Goal: Book appointment/travel/reservation

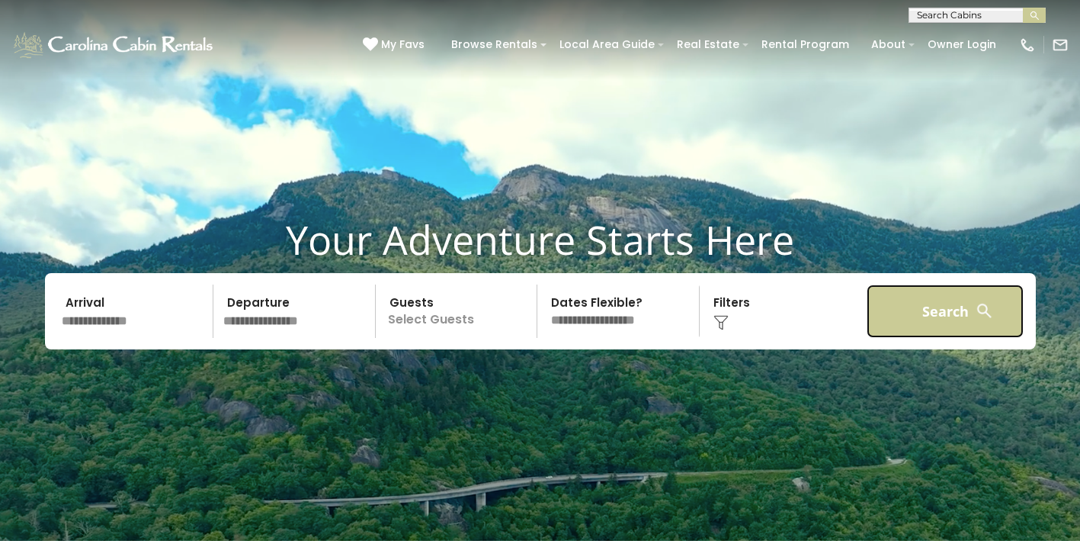
click at [932, 309] on button "Search" at bounding box center [946, 310] width 158 height 53
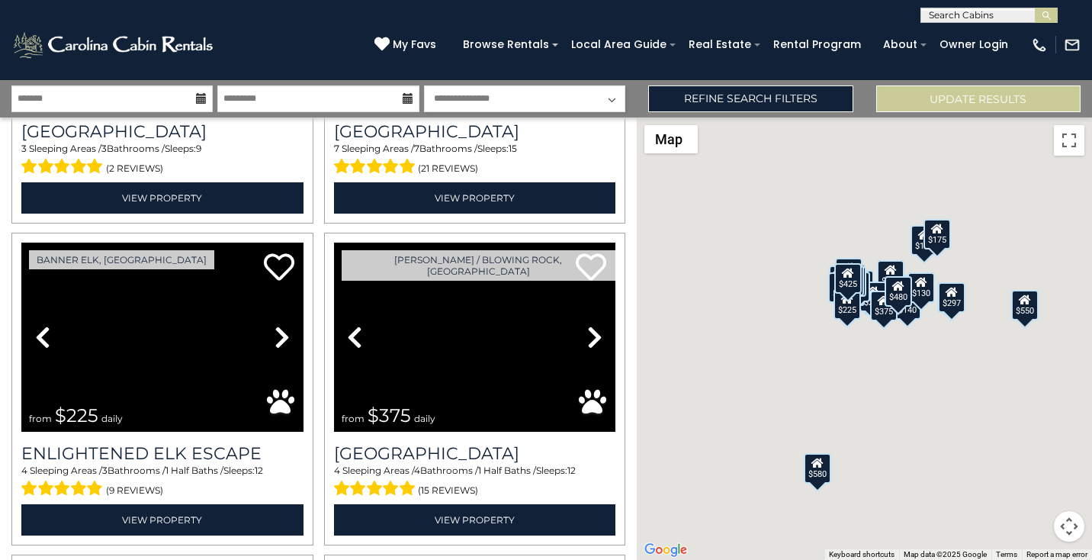
scroll to position [4269, 0]
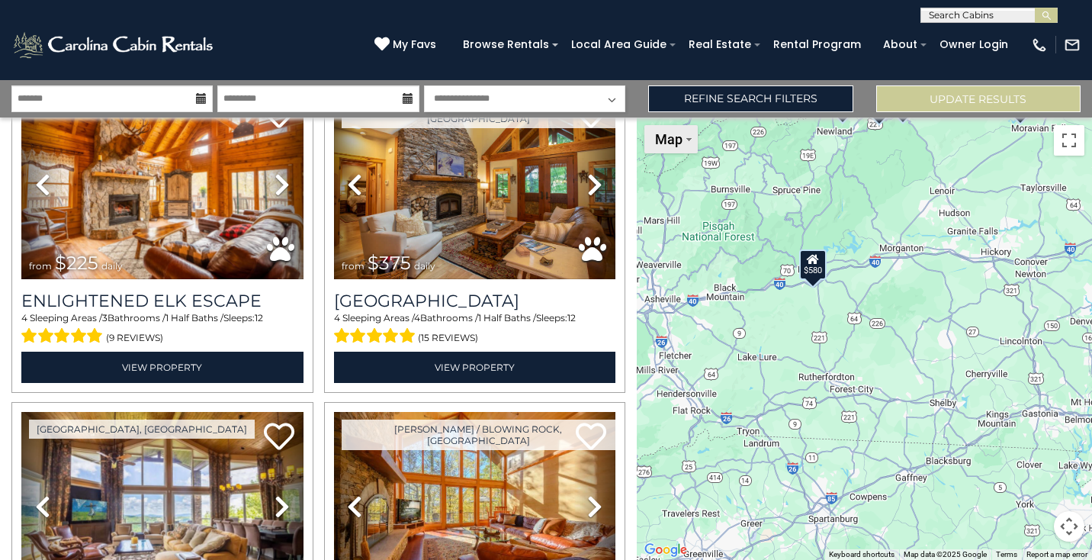
drag, startPoint x: 657, startPoint y: 348, endPoint x: 653, endPoint y: 143, distance: 205.1
click at [653, 143] on div "$625 $297 $175 $165 $300 $580 $290 $424 $395 $270 $185 $265 $230 $550 $349 $230…" at bounding box center [864, 338] width 455 height 442
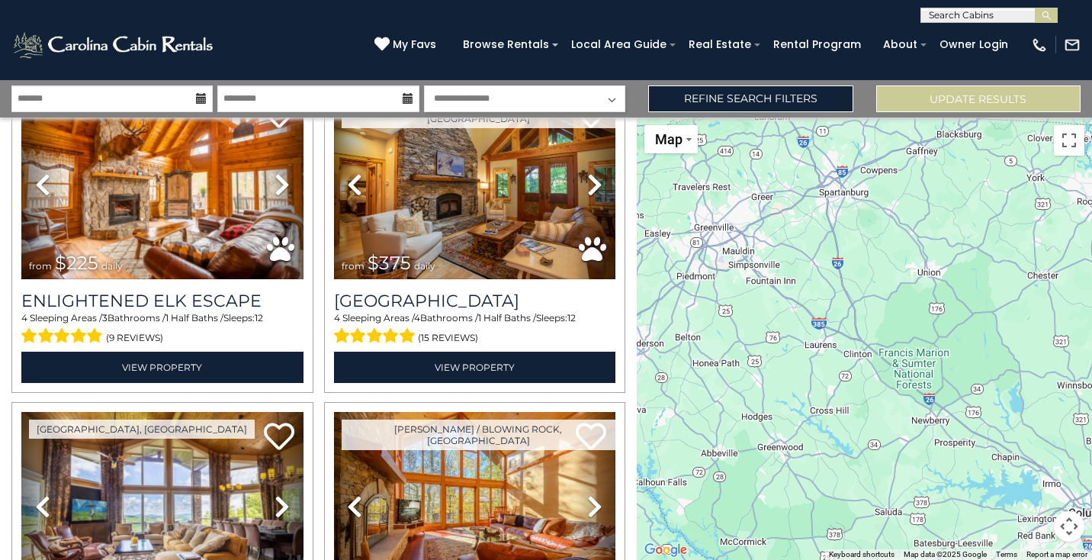
drag, startPoint x: 723, startPoint y: 539, endPoint x: 734, endPoint y: 210, distance: 329.5
click at [734, 210] on div "$625 $297 $175 $165 $300 $580 $290 $424 $395 $270 $185 $265 $230 $550 $349 $230…" at bounding box center [864, 338] width 455 height 442
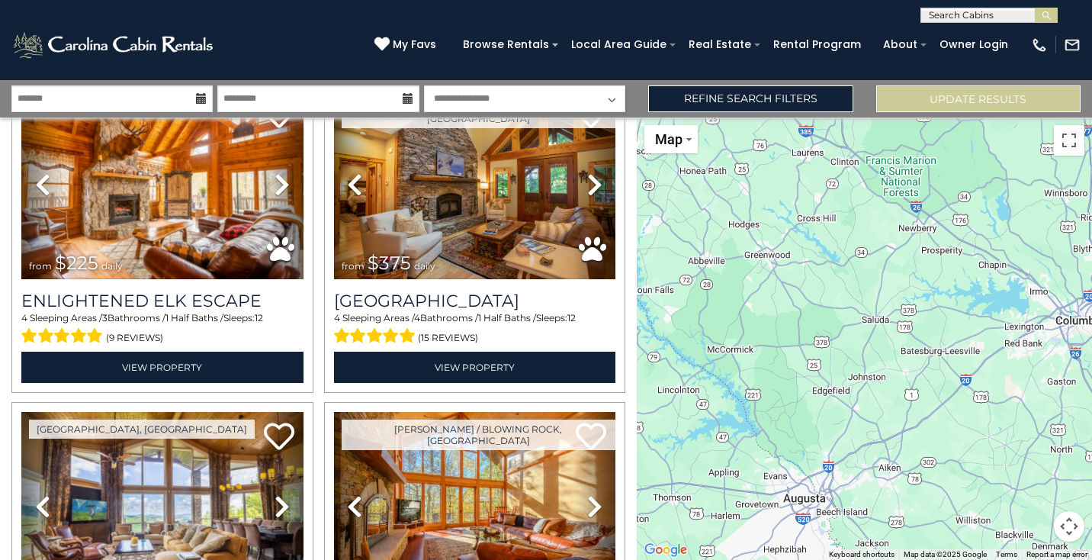
drag, startPoint x: 755, startPoint y: 425, endPoint x: 740, endPoint y: 228, distance: 198.0
click at [740, 228] on div "$625 $297 $175 $165 $300 $580 $290 $424 $395 $270 $185 $265 $230 $550 $349 $230…" at bounding box center [864, 338] width 455 height 442
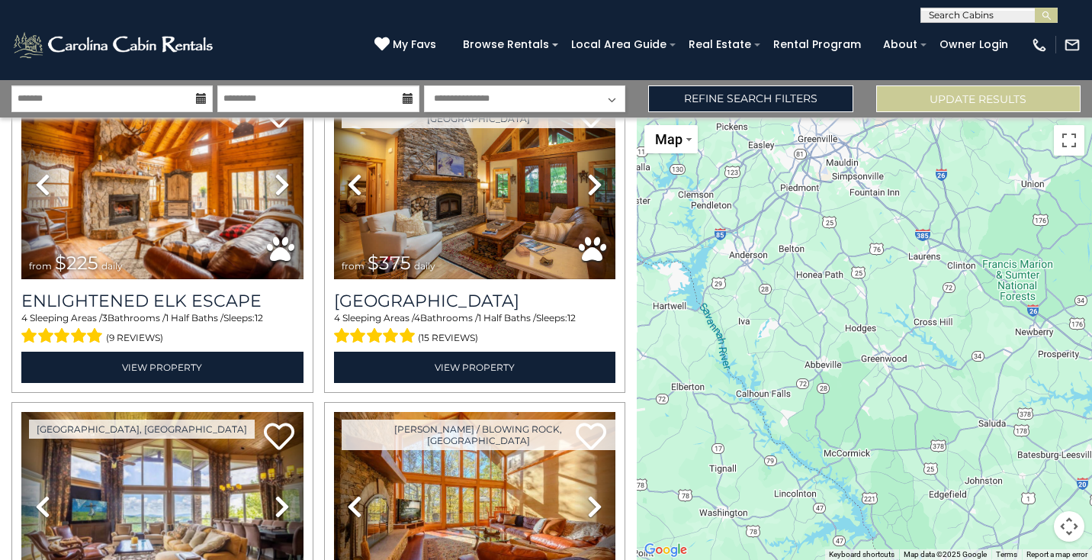
drag, startPoint x: 746, startPoint y: 492, endPoint x: 862, endPoint y: 592, distance: 154.0
click at [862, 559] on html "**********" at bounding box center [546, 280] width 1092 height 560
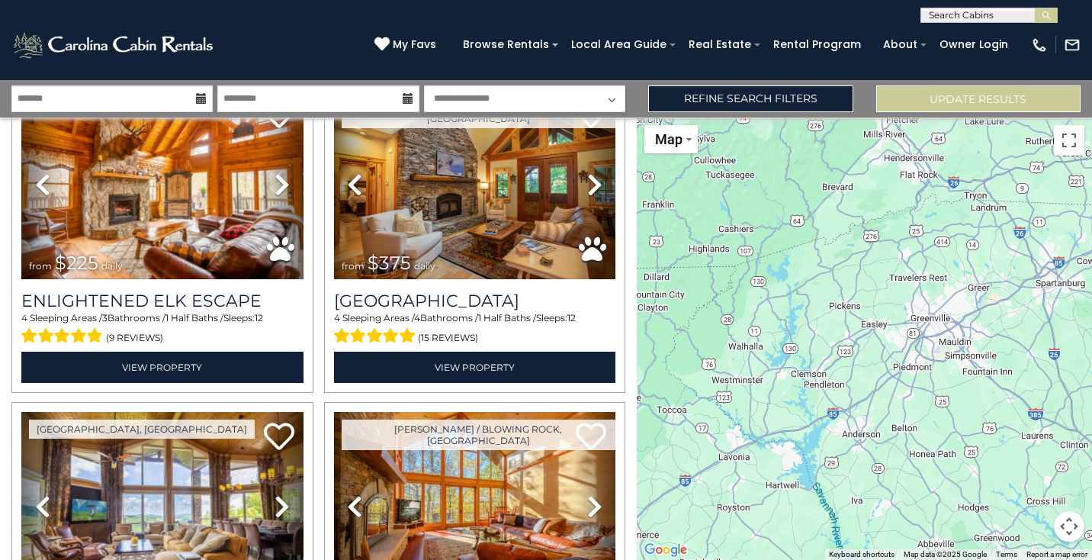
drag, startPoint x: 813, startPoint y: 412, endPoint x: 926, endPoint y: 592, distance: 213.0
click at [926, 559] on html "**********" at bounding box center [546, 280] width 1092 height 560
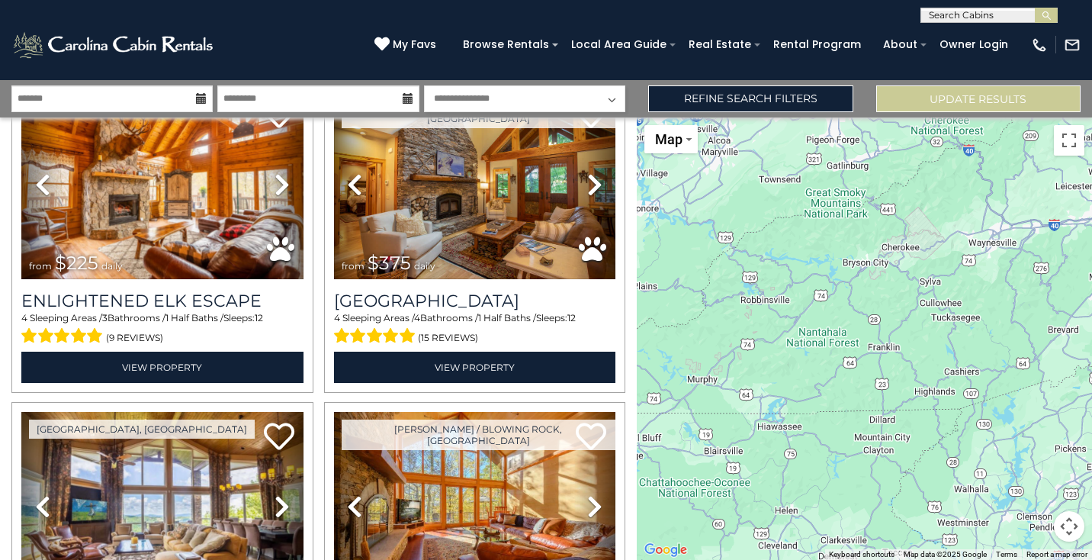
drag, startPoint x: 724, startPoint y: 360, endPoint x: 973, endPoint y: 520, distance: 295.6
click at [973, 520] on div "$625 $297 $175 $165 $300 $580 $290 $424 $395 $270 $185 $265 $230 $550 $349 $230…" at bounding box center [864, 338] width 455 height 442
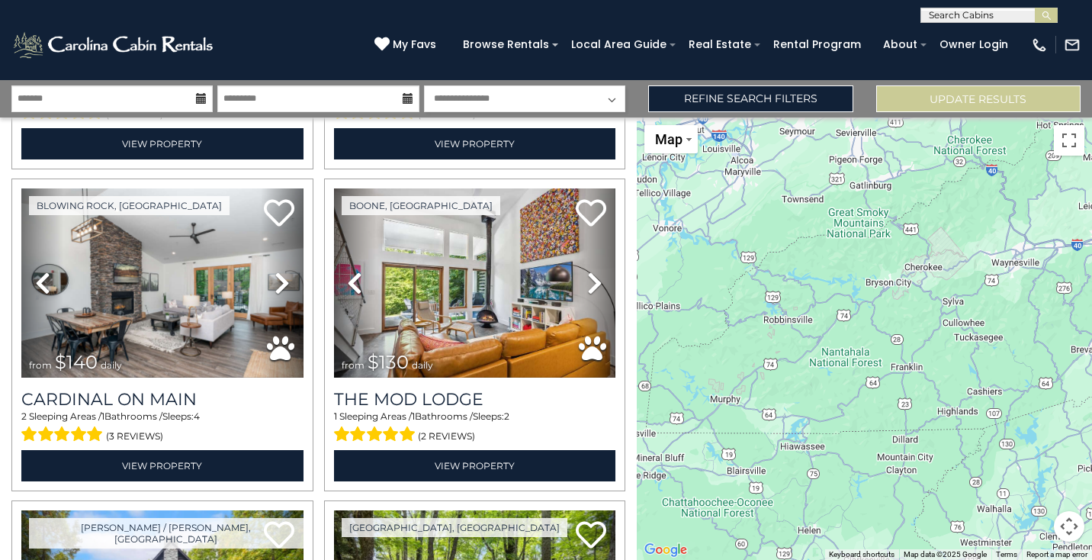
scroll to position [3202, 0]
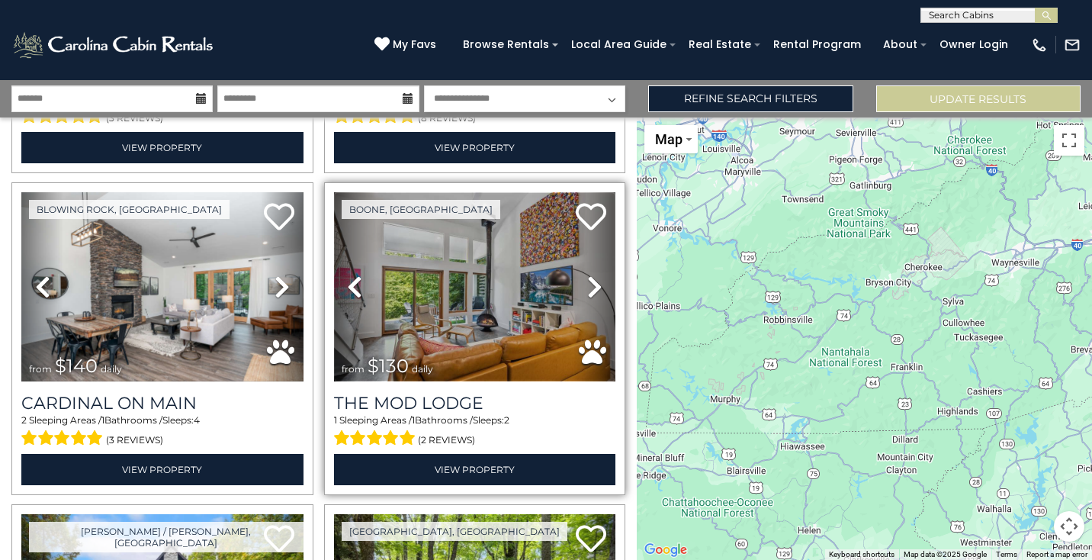
click at [512, 284] on img at bounding box center [475, 286] width 282 height 189
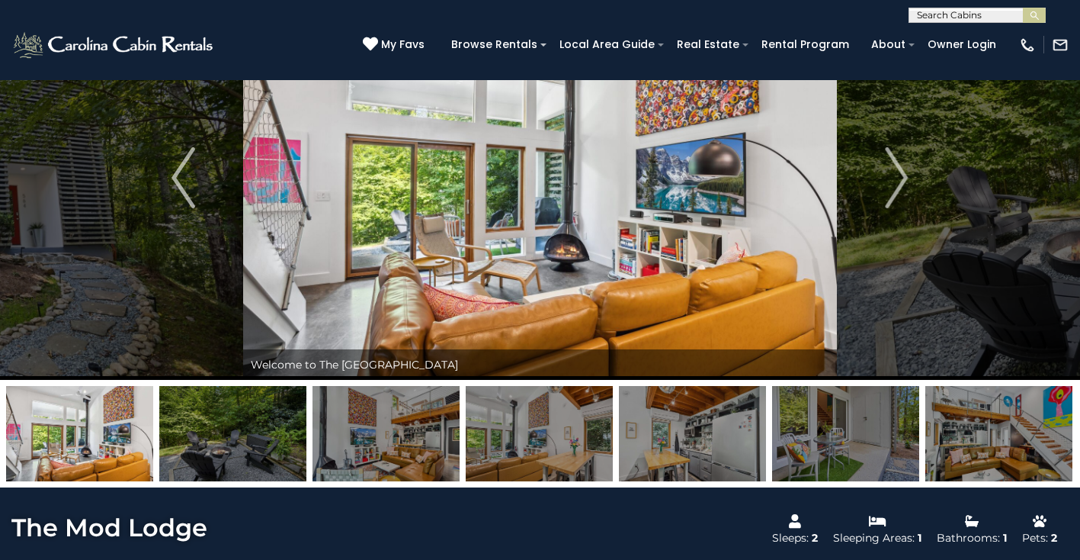
scroll to position [76, 0]
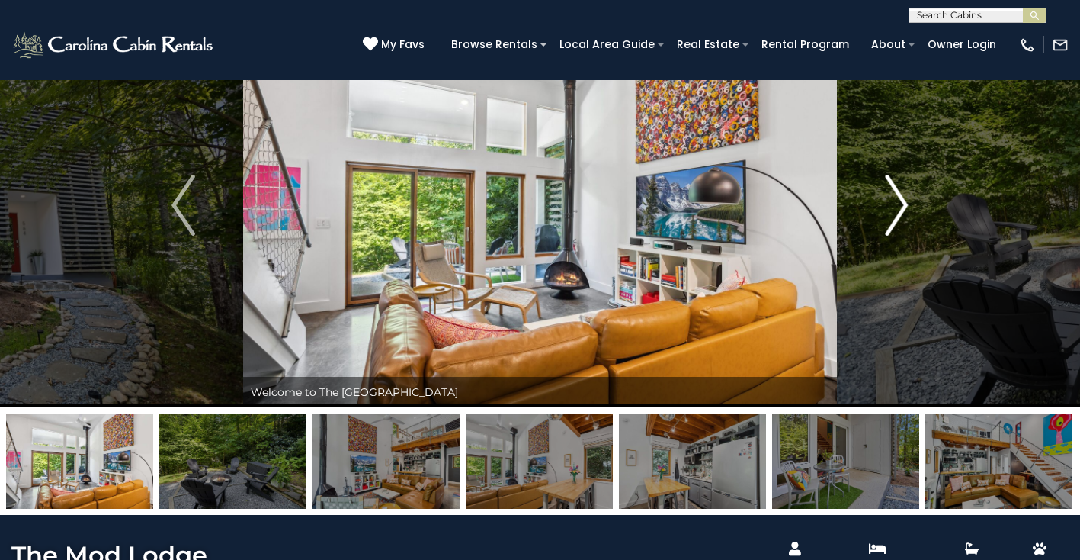
click at [896, 194] on img "Next" at bounding box center [896, 205] width 23 height 61
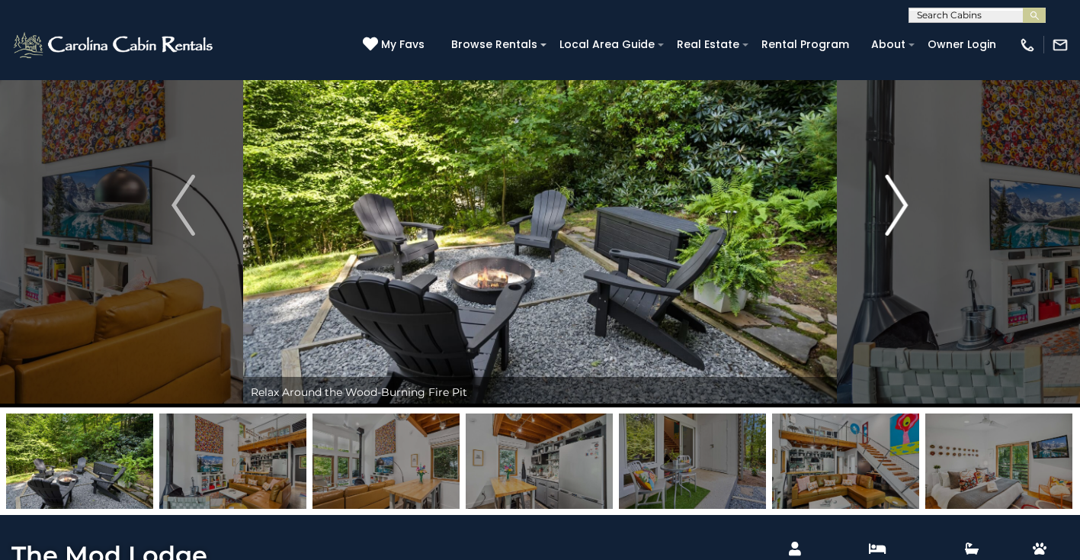
click at [896, 194] on img "Next" at bounding box center [896, 205] width 23 height 61
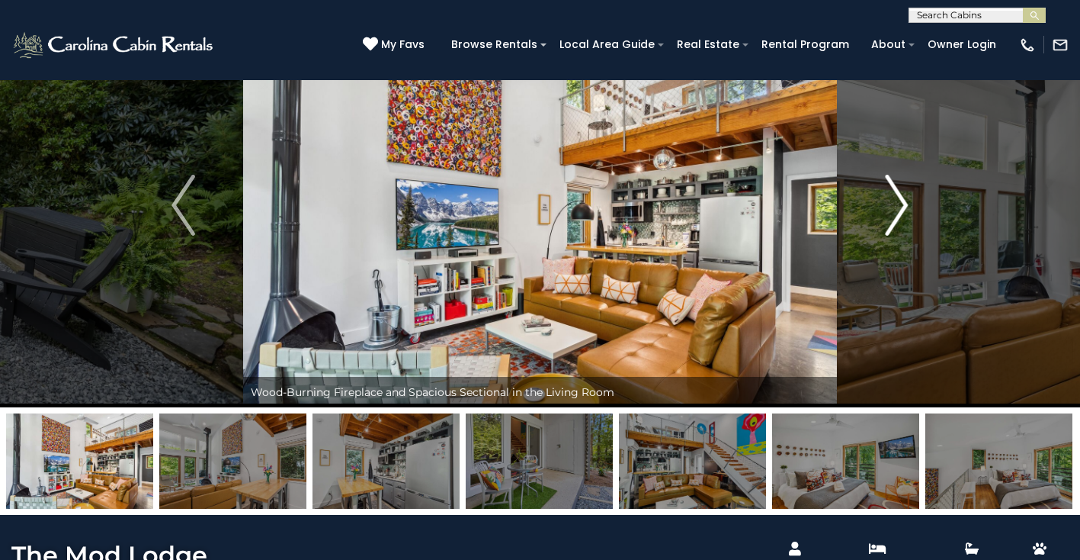
click at [896, 194] on img "Next" at bounding box center [896, 205] width 23 height 61
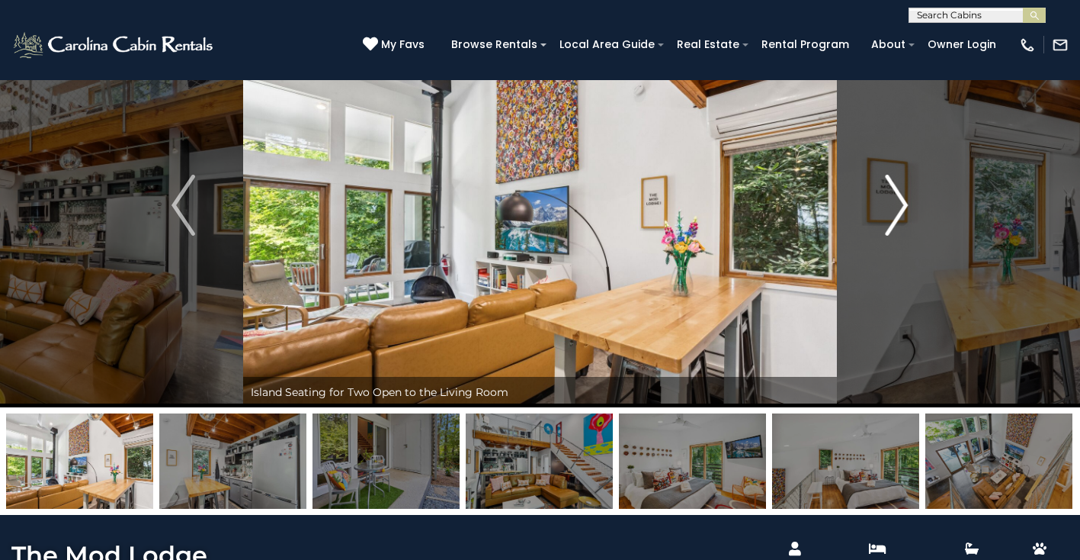
click at [896, 194] on img "Next" at bounding box center [896, 205] width 23 height 61
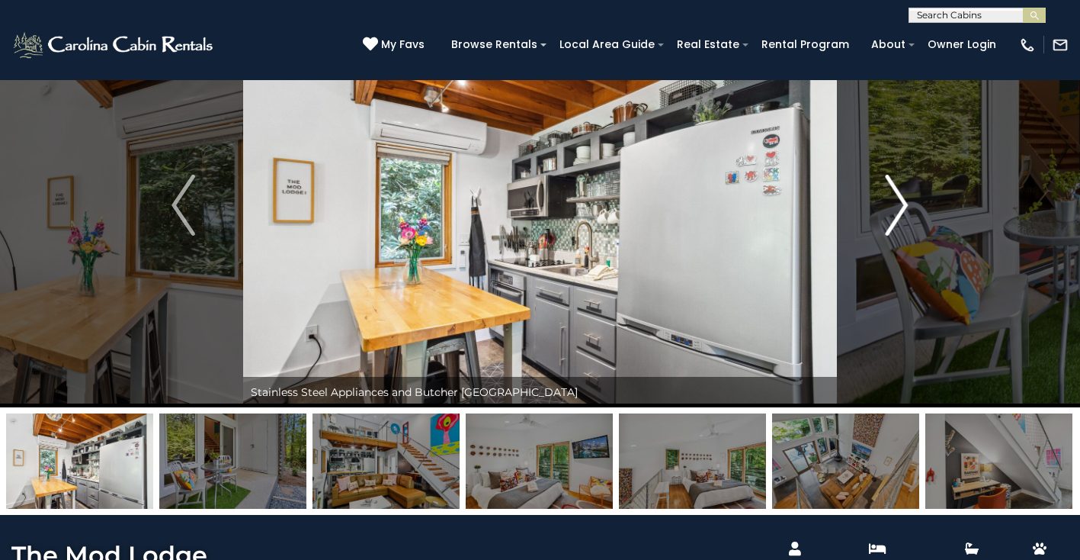
click at [896, 194] on img "Next" at bounding box center [896, 205] width 23 height 61
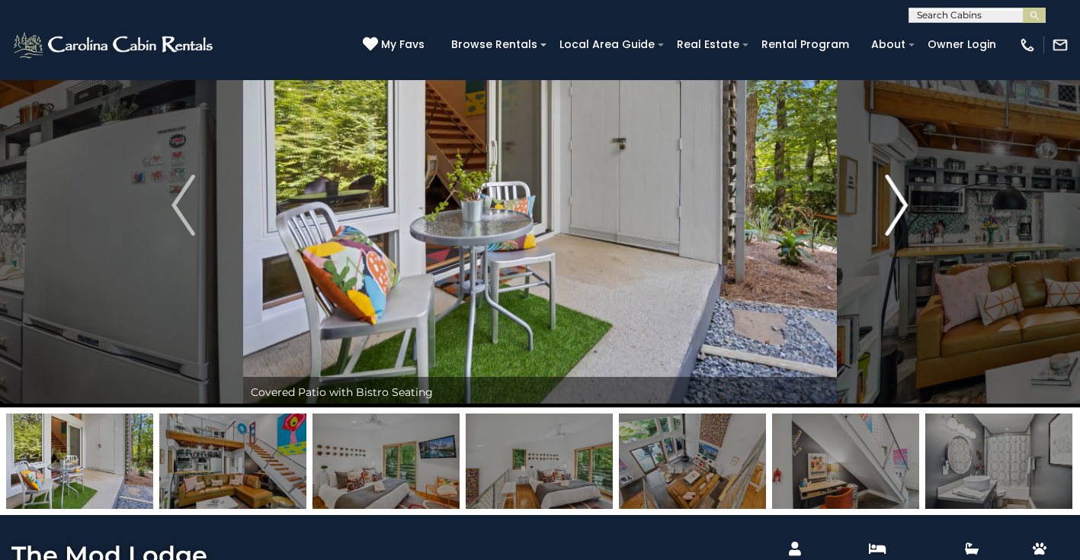
click at [896, 194] on img "Next" at bounding box center [896, 205] width 23 height 61
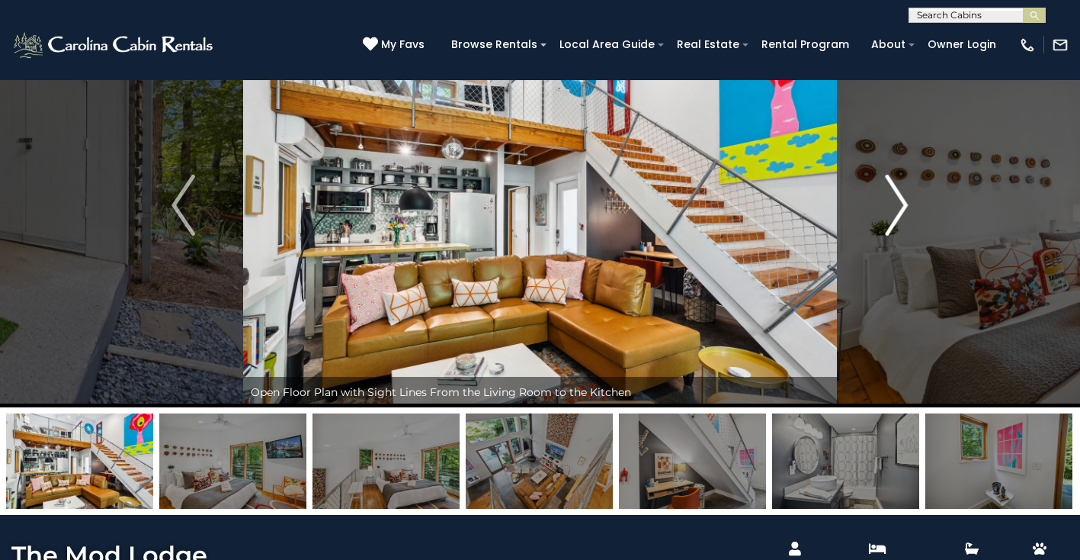
click at [896, 194] on img "Next" at bounding box center [896, 205] width 23 height 61
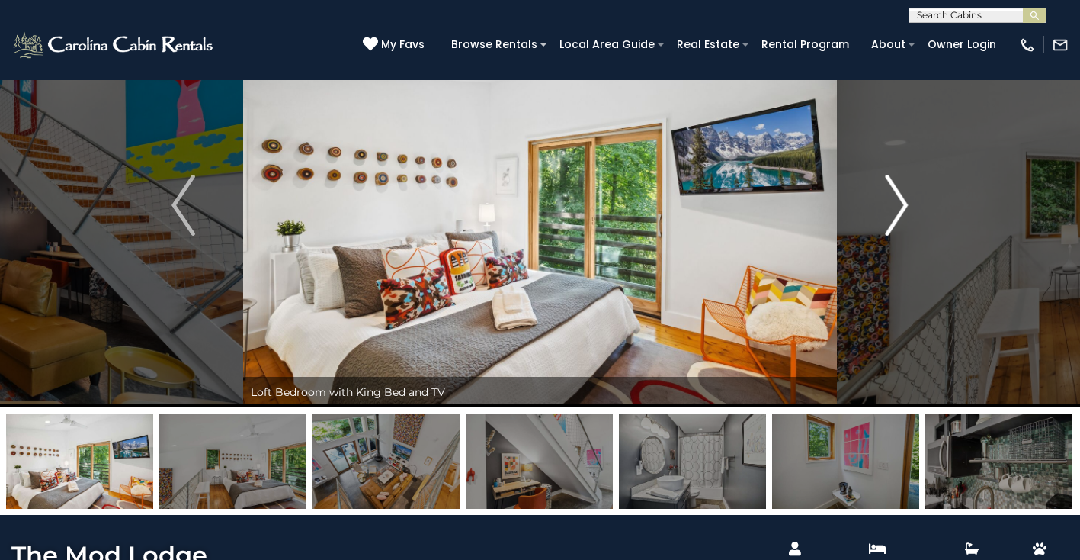
click at [896, 194] on img "Next" at bounding box center [896, 205] width 23 height 61
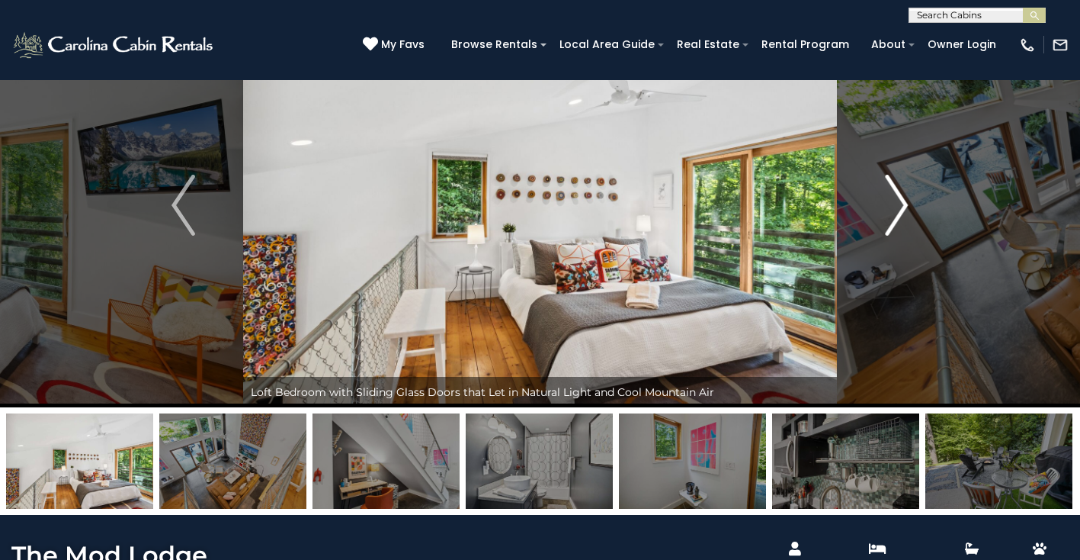
click at [896, 194] on img "Next" at bounding box center [896, 205] width 23 height 61
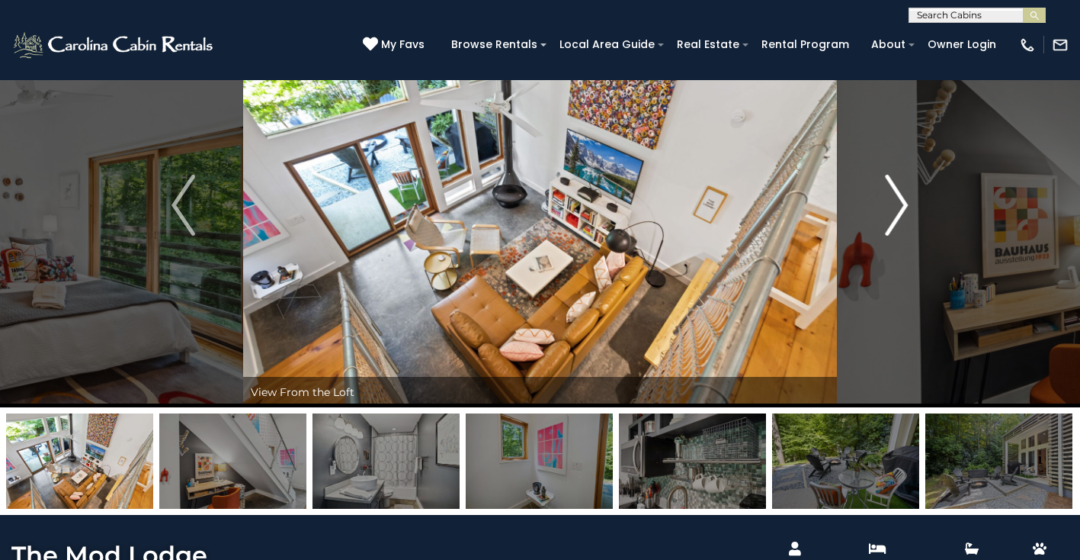
click at [896, 194] on img "Next" at bounding box center [896, 205] width 23 height 61
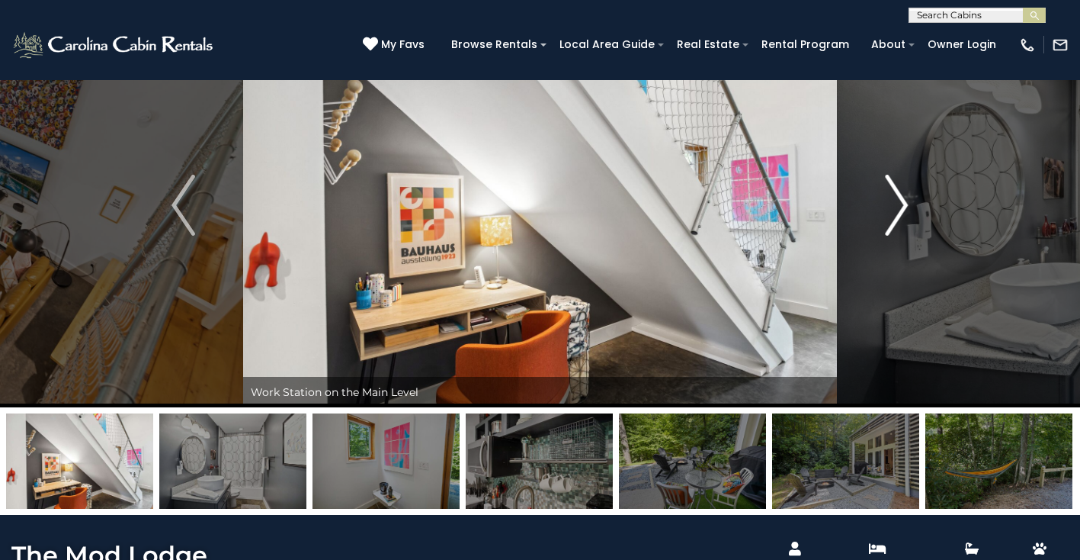
click at [896, 194] on img "Next" at bounding box center [896, 205] width 23 height 61
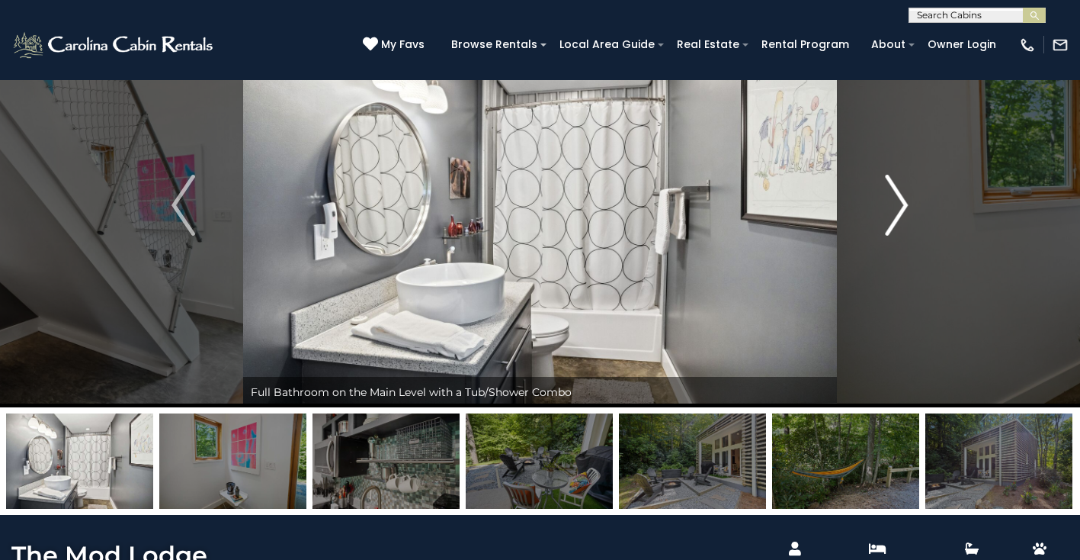
click at [896, 194] on img "Next" at bounding box center [896, 205] width 23 height 61
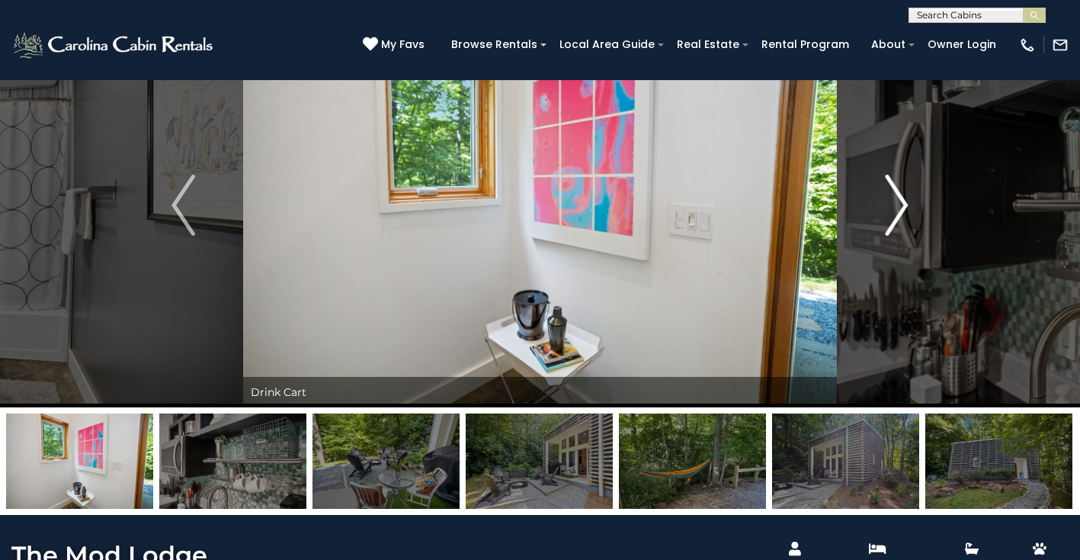
click at [896, 194] on img "Next" at bounding box center [896, 205] width 23 height 61
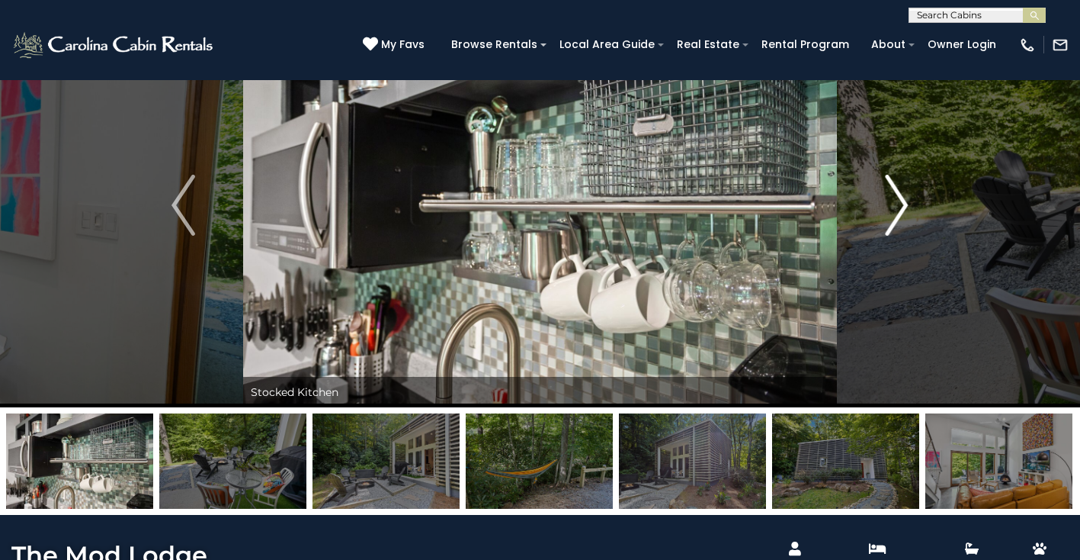
click at [896, 194] on img "Next" at bounding box center [896, 205] width 23 height 61
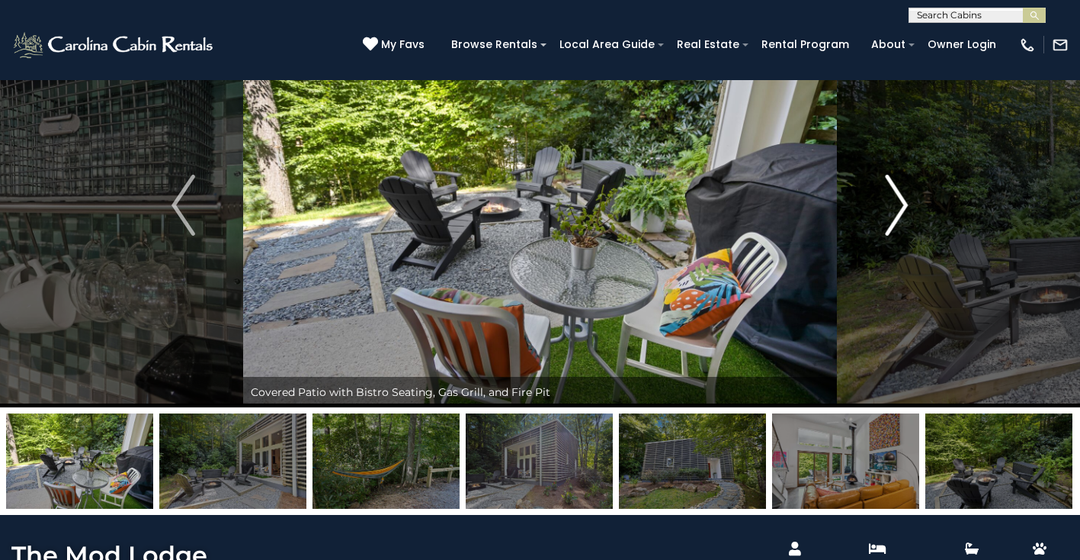
click at [896, 194] on img "Next" at bounding box center [896, 205] width 23 height 61
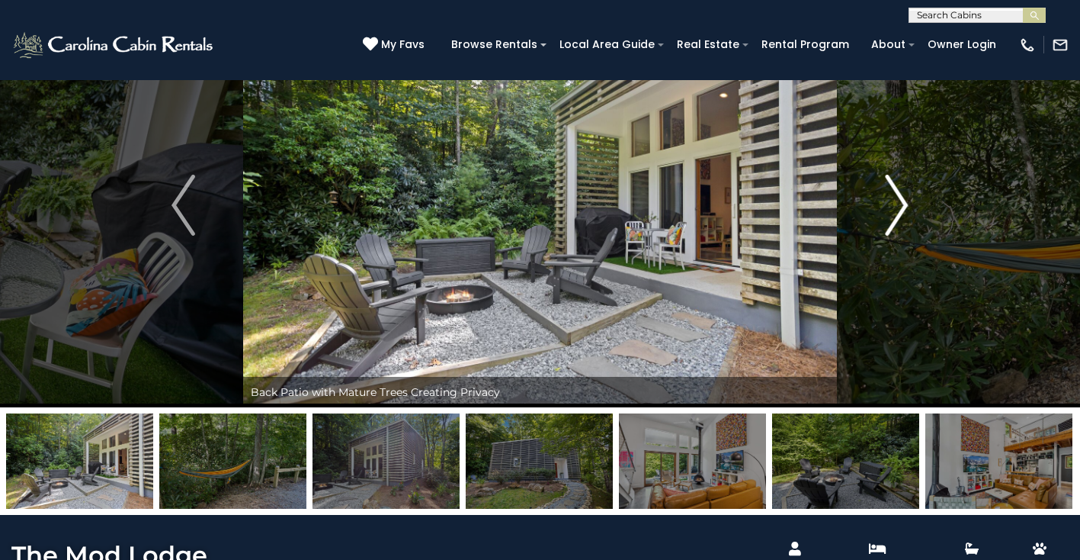
click at [896, 194] on img "Next" at bounding box center [896, 205] width 23 height 61
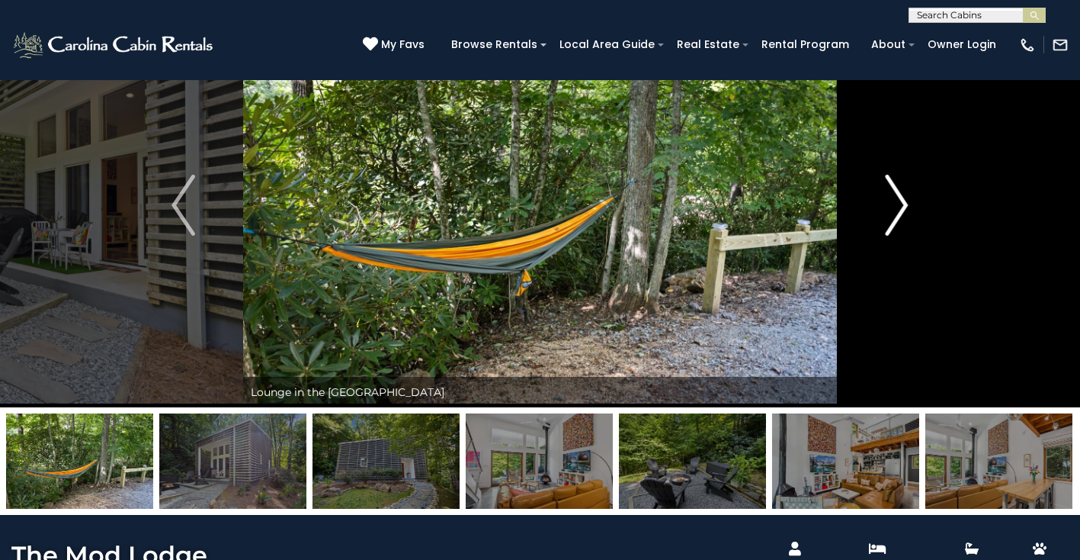
click at [896, 194] on img "Next" at bounding box center [896, 205] width 23 height 61
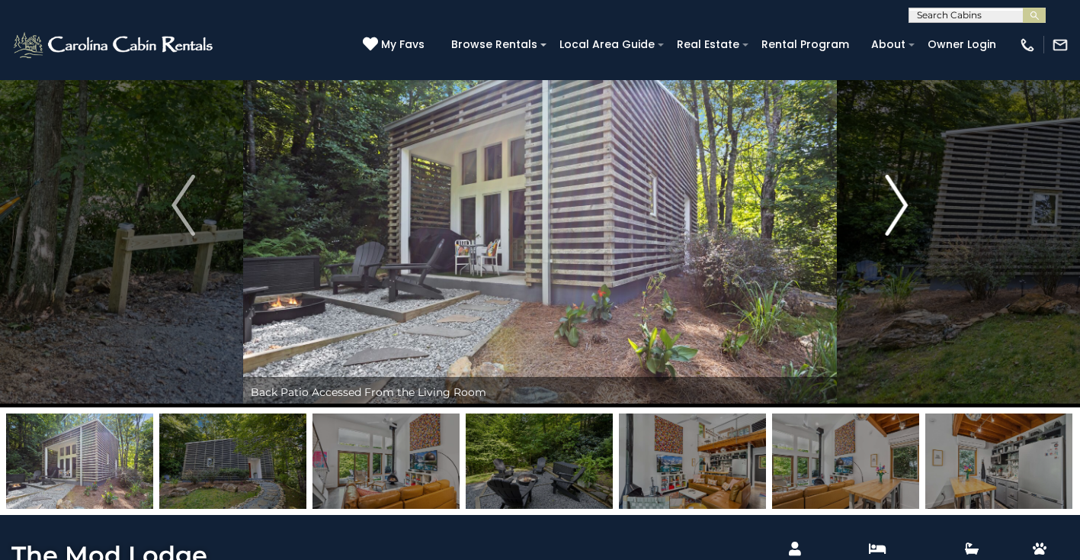
click at [896, 194] on img "Next" at bounding box center [896, 205] width 23 height 61
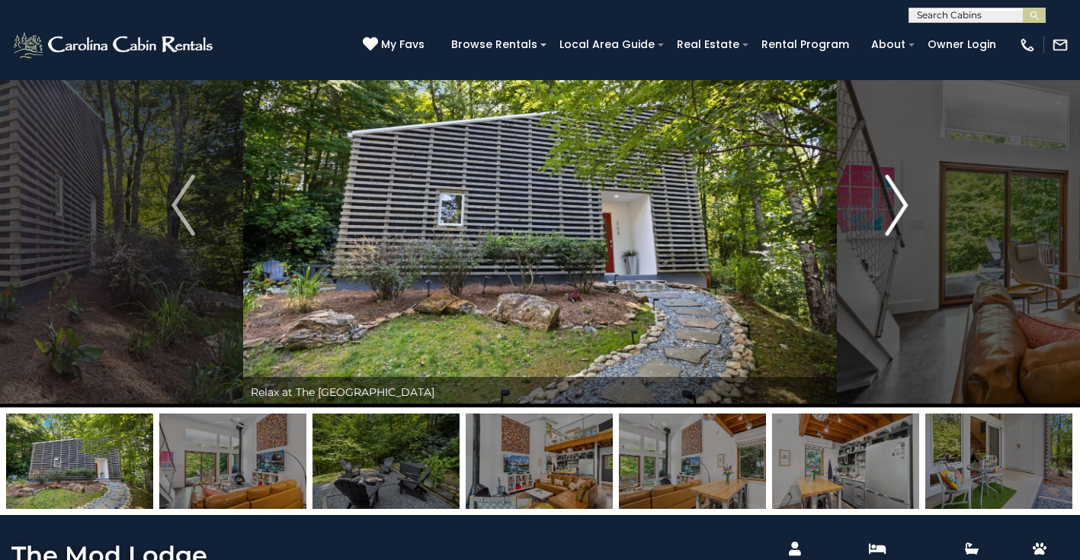
click at [896, 194] on img "Next" at bounding box center [896, 205] width 23 height 61
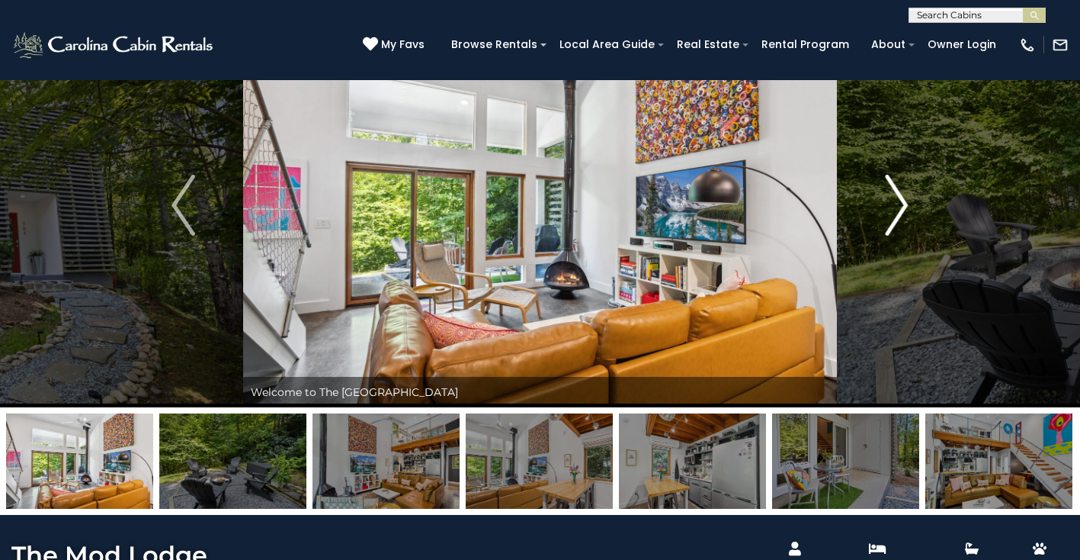
click at [896, 194] on img "Next" at bounding box center [896, 205] width 23 height 61
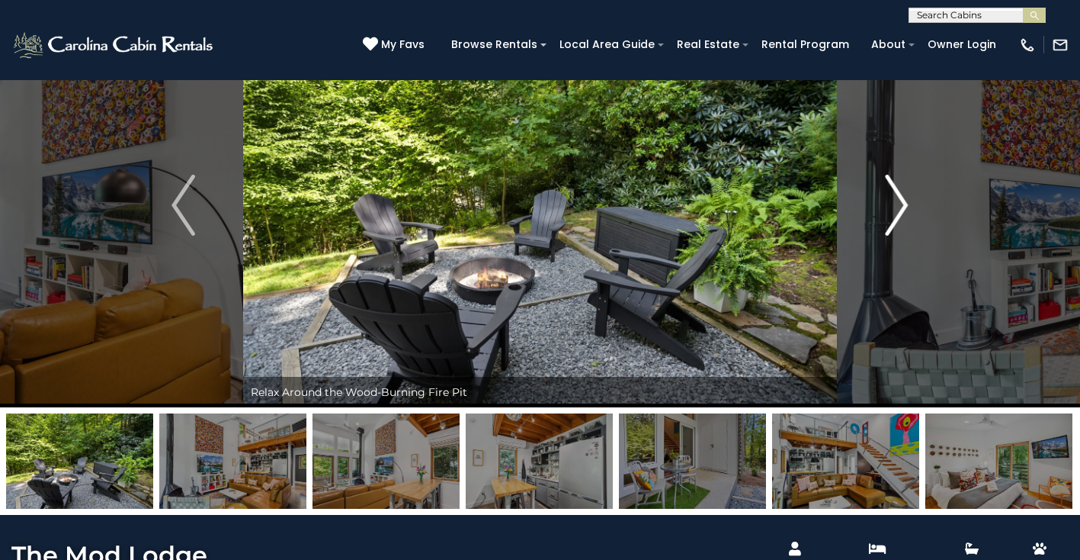
click at [896, 194] on img "Next" at bounding box center [896, 205] width 23 height 61
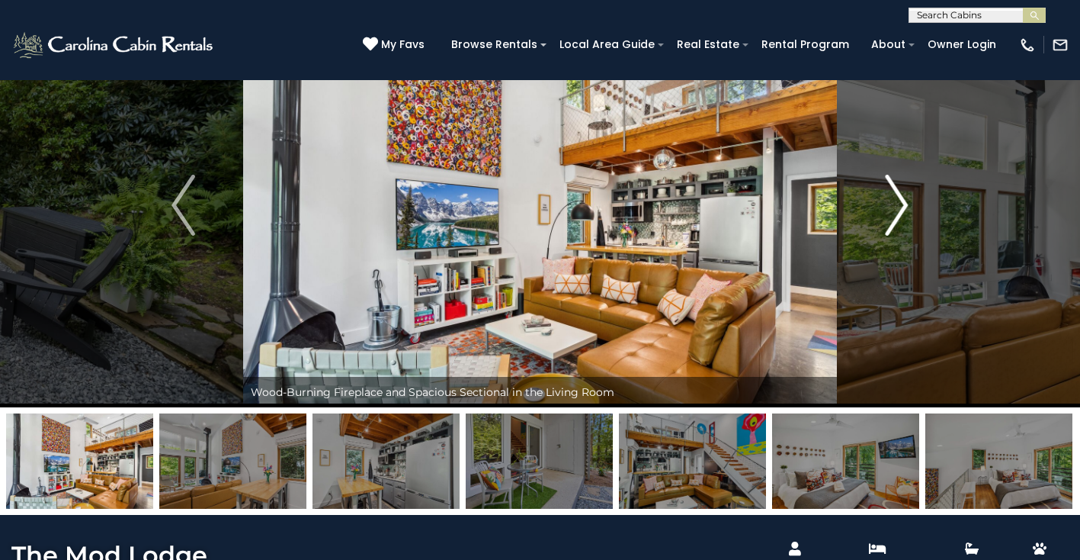
click at [896, 194] on img "Next" at bounding box center [896, 205] width 23 height 61
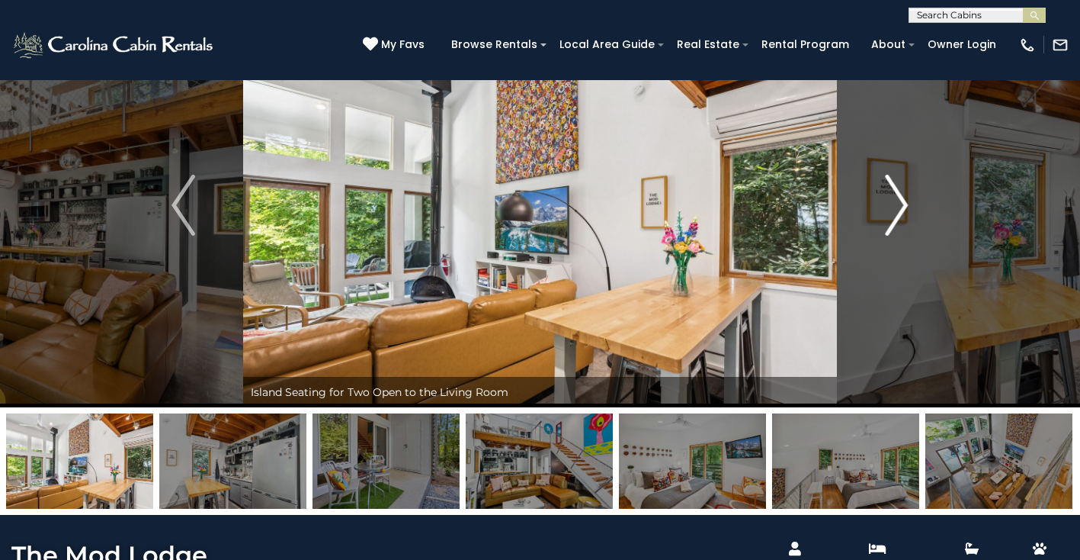
click at [896, 194] on img "Next" at bounding box center [896, 205] width 23 height 61
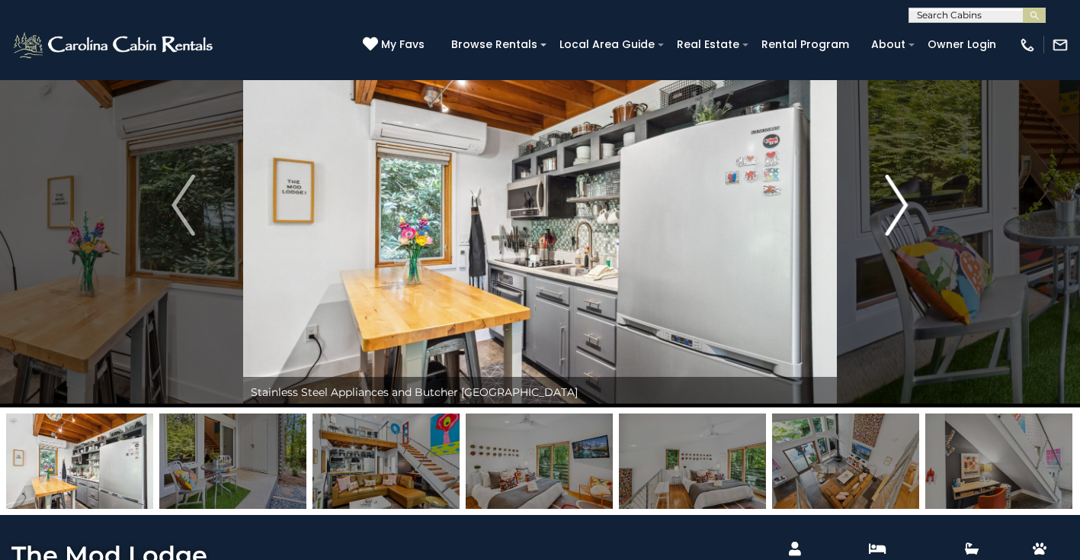
click at [896, 194] on img "Next" at bounding box center [896, 205] width 23 height 61
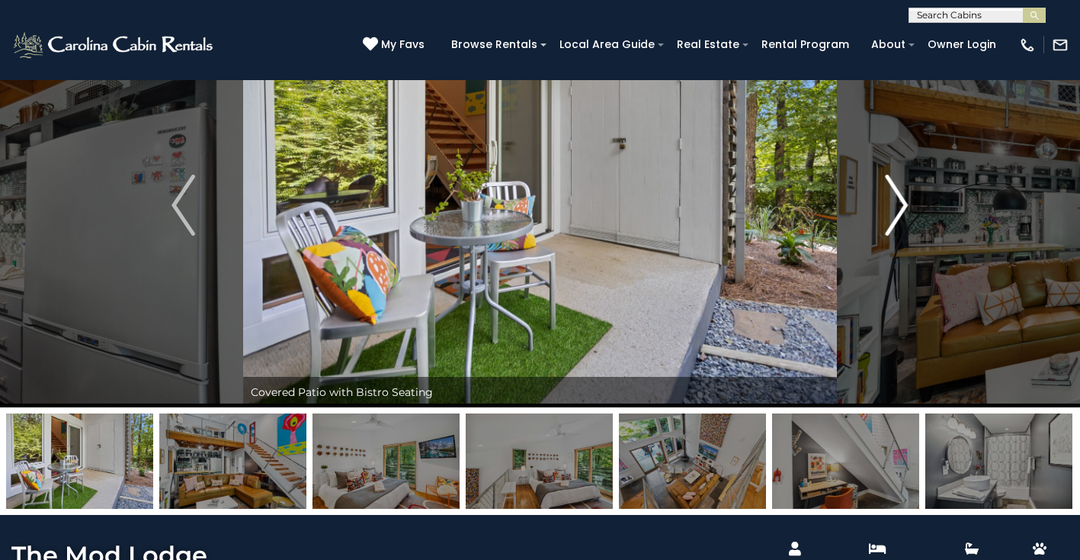
click at [896, 194] on img "Next" at bounding box center [896, 205] width 23 height 61
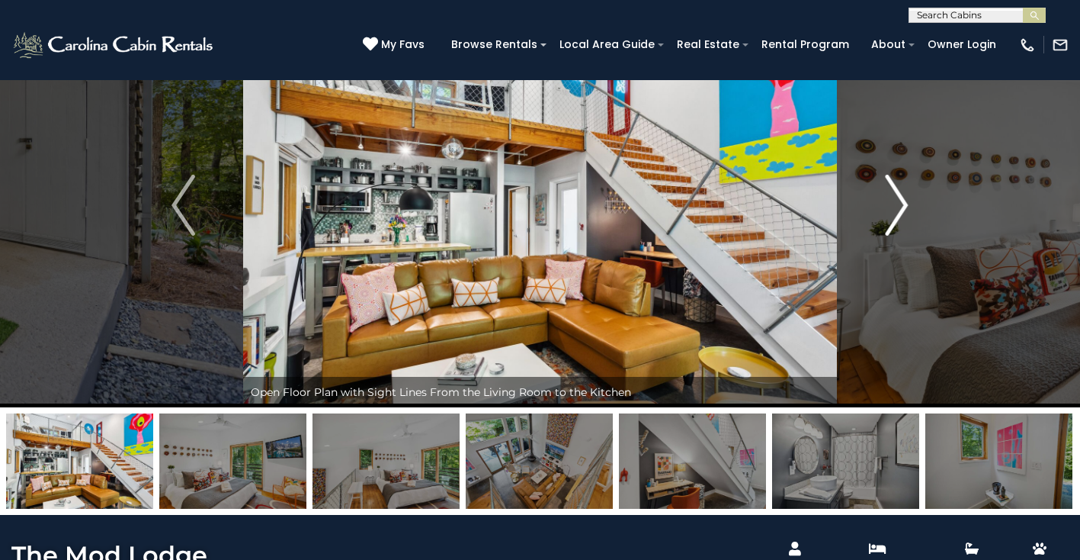
click at [896, 194] on img "Next" at bounding box center [896, 205] width 23 height 61
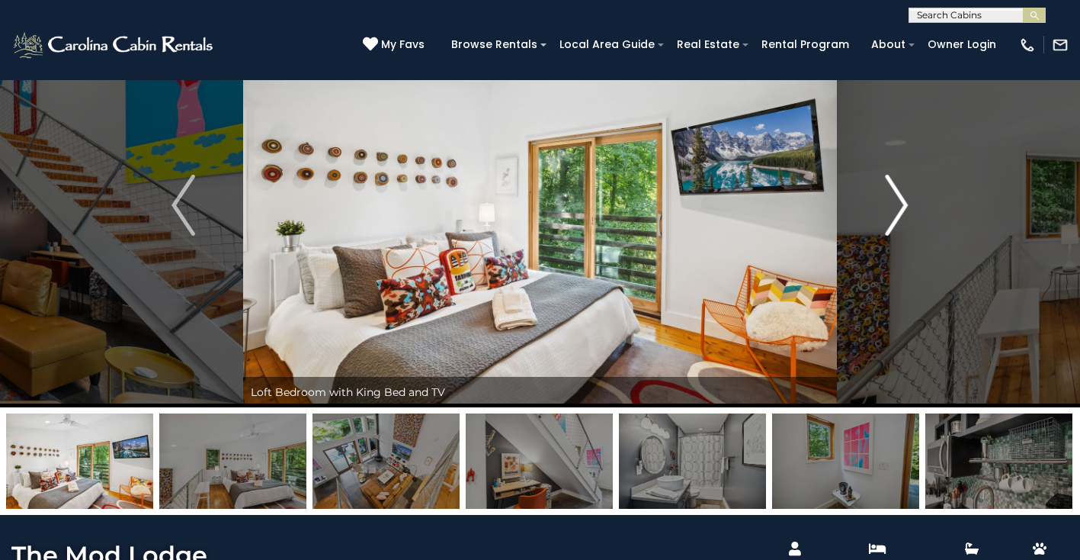
click at [896, 194] on img "Next" at bounding box center [896, 205] width 23 height 61
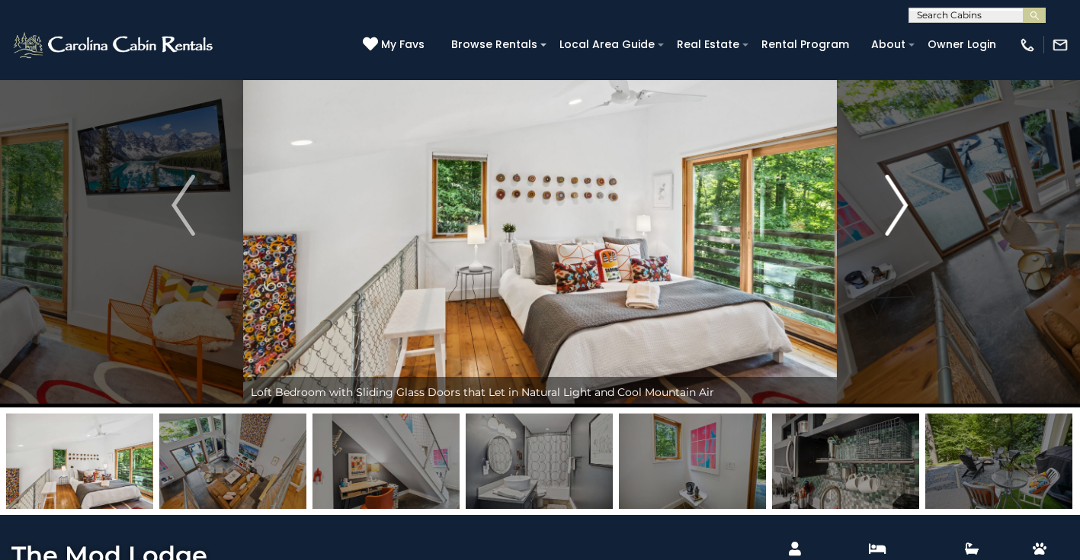
click at [896, 194] on img "Next" at bounding box center [896, 205] width 23 height 61
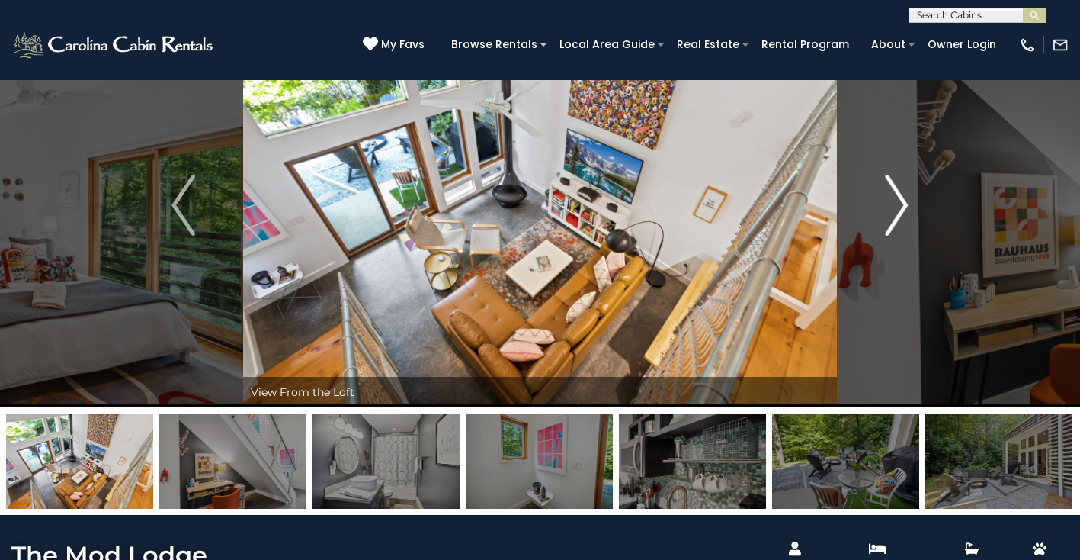
click at [896, 194] on img "Next" at bounding box center [896, 205] width 23 height 61
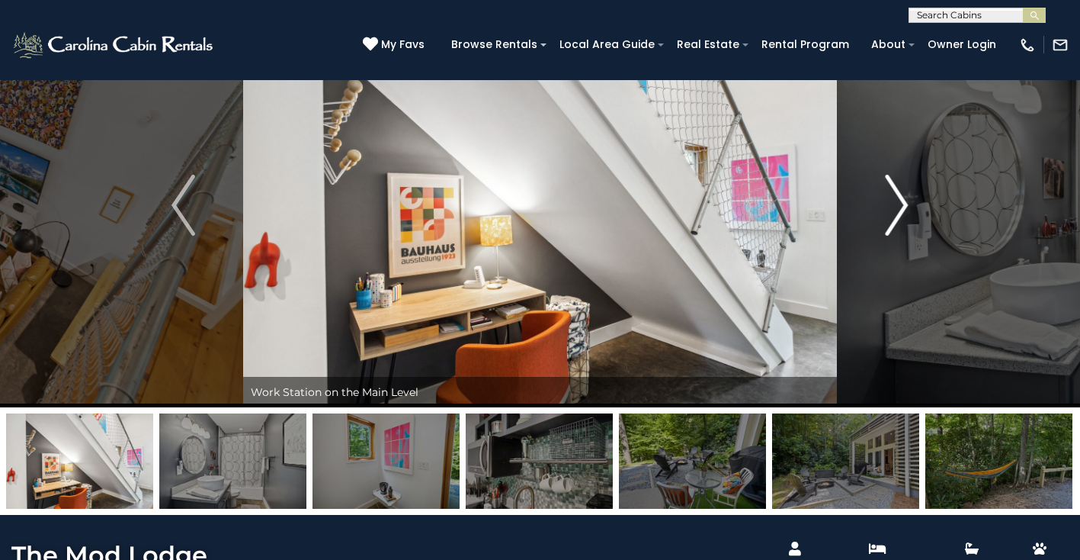
click at [896, 194] on img "Next" at bounding box center [896, 205] width 23 height 61
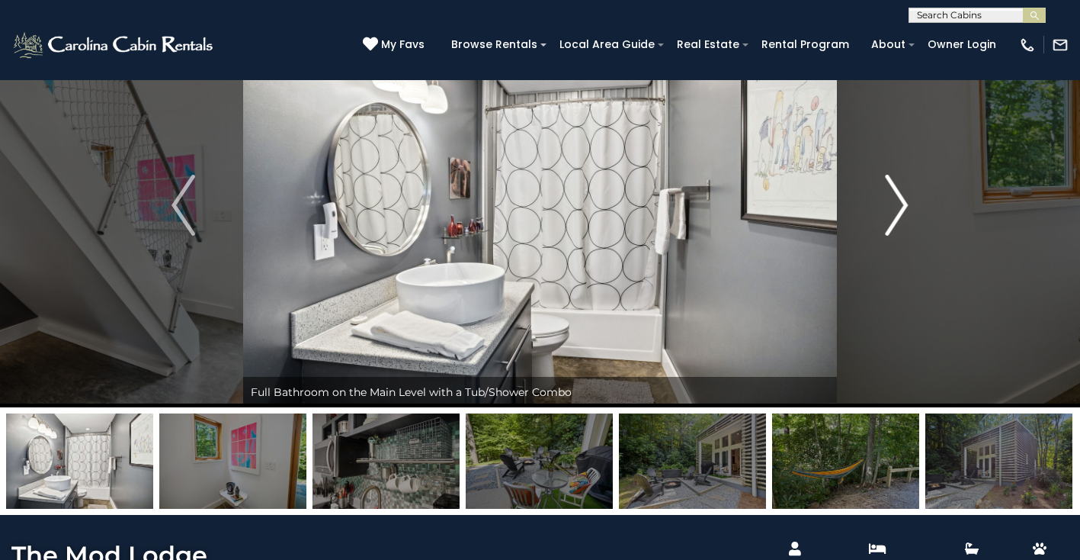
click at [896, 194] on img "Next" at bounding box center [896, 205] width 23 height 61
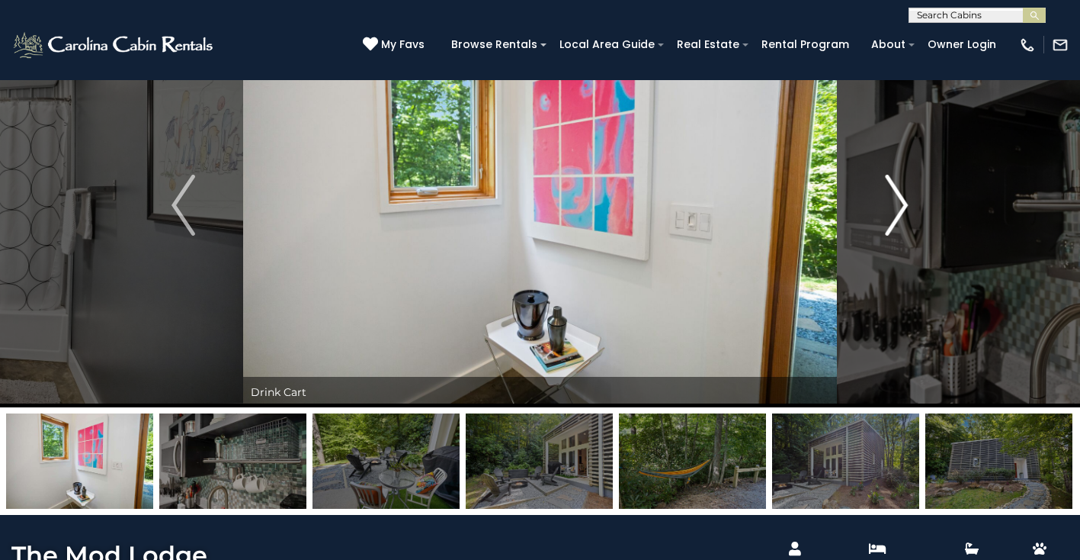
click at [896, 194] on img "Next" at bounding box center [896, 205] width 23 height 61
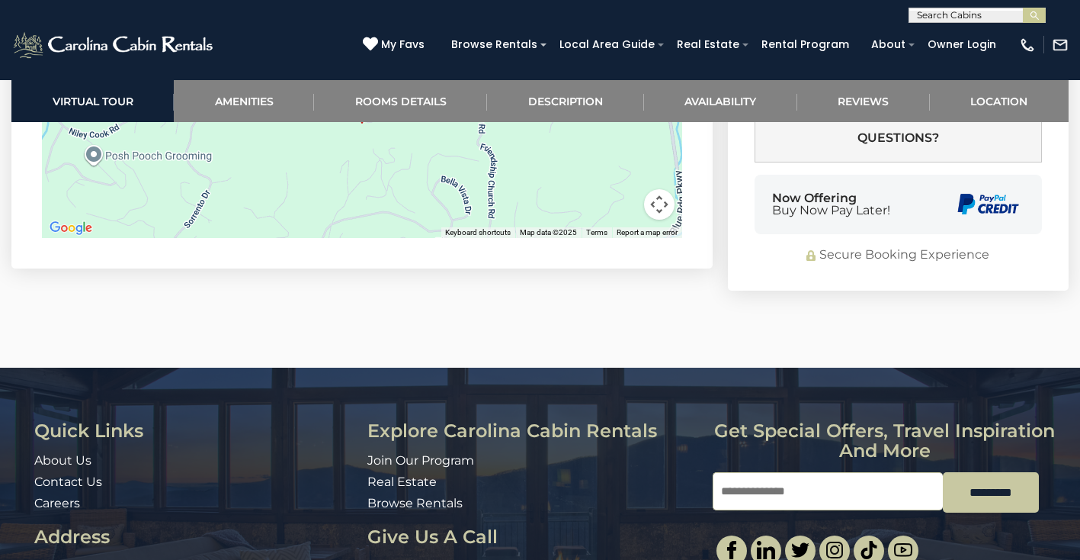
scroll to position [3798, 0]
